Goal: Task Accomplishment & Management: Use online tool/utility

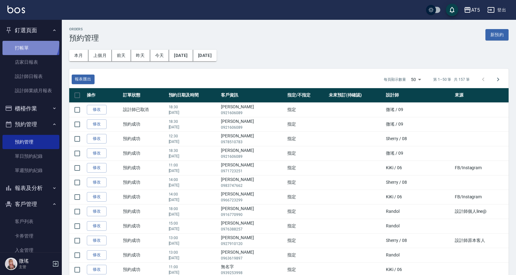
click at [28, 42] on link "打帳單" at bounding box center [30, 48] width 57 height 14
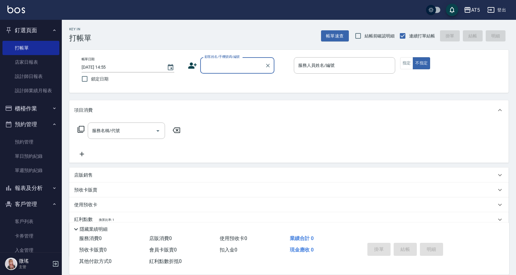
click at [252, 66] on input "顧客姓名/手機號碼/編號" at bounding box center [232, 65] width 59 height 11
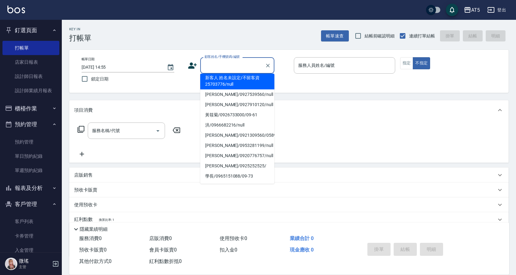
click at [255, 78] on li "新客人 姓名未設定/不留客資25703776/null" at bounding box center [237, 81] width 74 height 17
type input "新客人 姓名未設定/不留客資25703776/null"
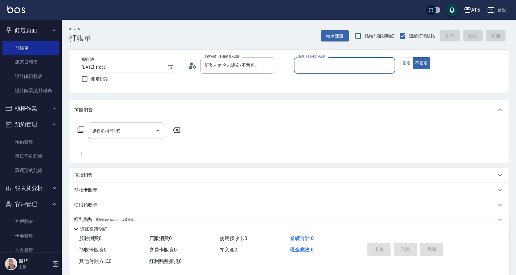
click at [329, 66] on input "服務人員姓名/編號" at bounding box center [345, 65] width 96 height 11
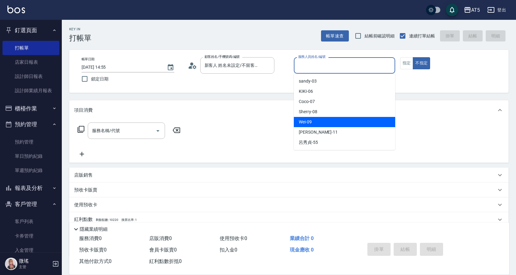
click at [303, 123] on span "Wei -09" at bounding box center [305, 122] width 13 height 6
type input "Wei-09"
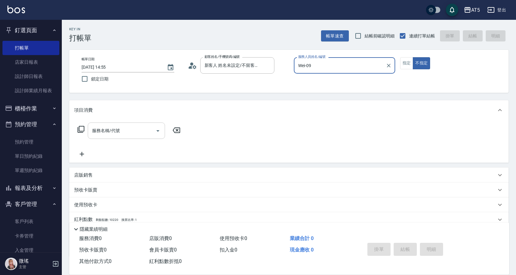
click at [140, 136] on input "服務名稱/代號" at bounding box center [122, 130] width 62 height 11
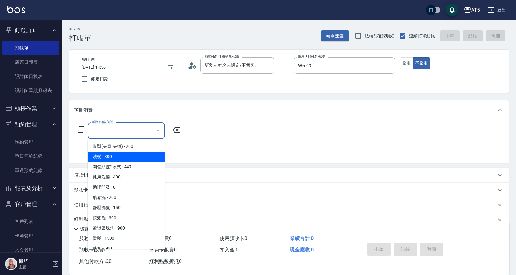
click at [126, 155] on span "洗髮 - 300" at bounding box center [126, 156] width 77 height 10
type input "洗髮(201)"
type input "30"
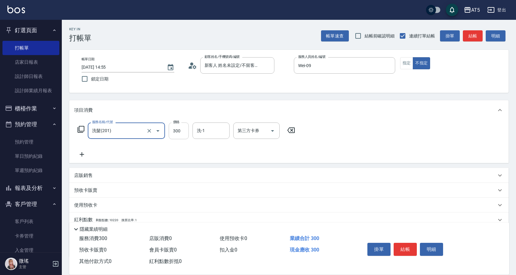
click at [179, 130] on input "300" at bounding box center [179, 130] width 20 height 17
type input "4"
type input "0"
type input "420"
type input "40"
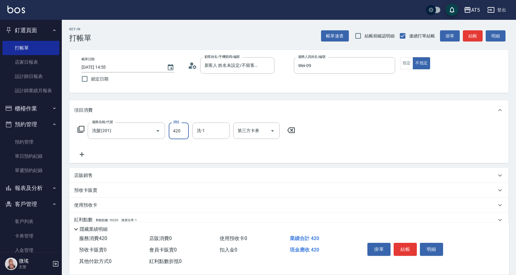
type input "420"
click at [394, 128] on div "服務名稱/代號 洗髮(201) 服務名稱/代號 價格 420 價格 洗-1 洗-1 第三方卡券 第三方卡券" at bounding box center [288, 141] width 439 height 43
click at [403, 244] on button "結帳" at bounding box center [405, 248] width 23 height 13
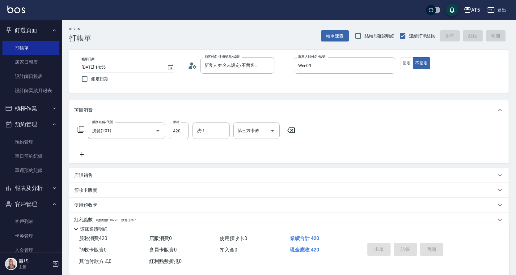
type input "0"
